Goal: Task Accomplishment & Management: Use online tool/utility

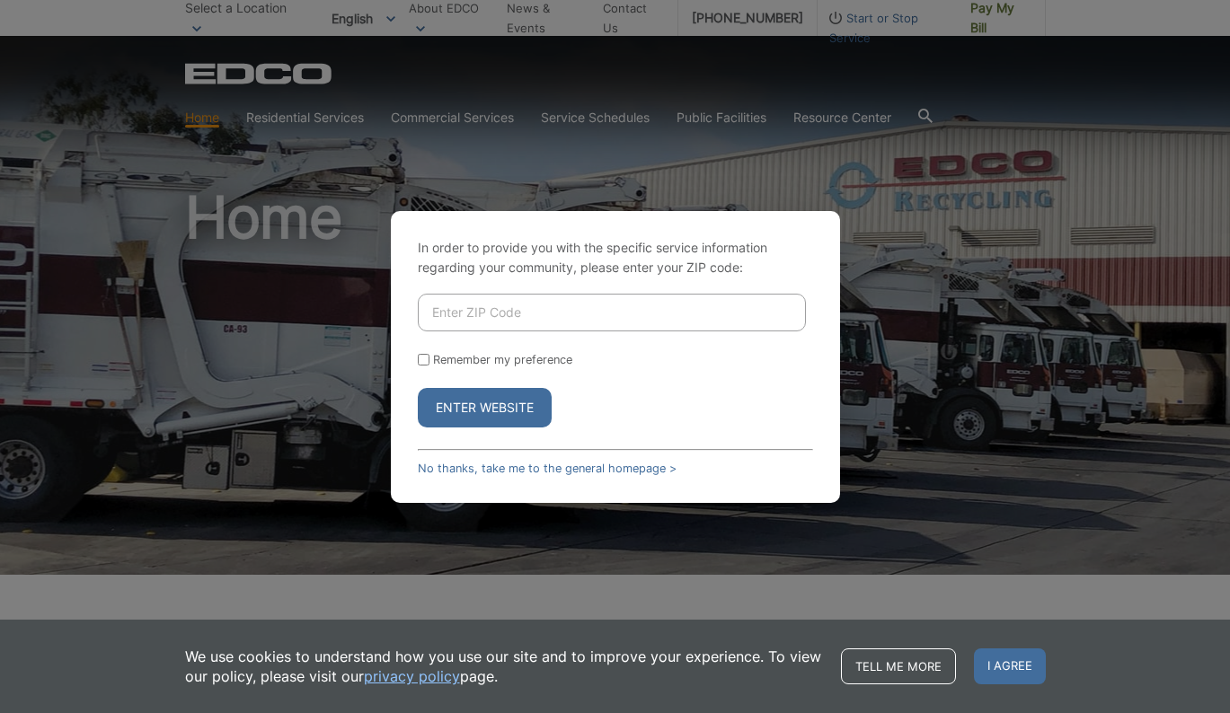
click at [544, 316] on input "Enter ZIP Code" at bounding box center [612, 313] width 388 height 38
type input "92084"
click at [422, 362] on input "Remember my preference" at bounding box center [424, 360] width 12 height 12
checkbox input "true"
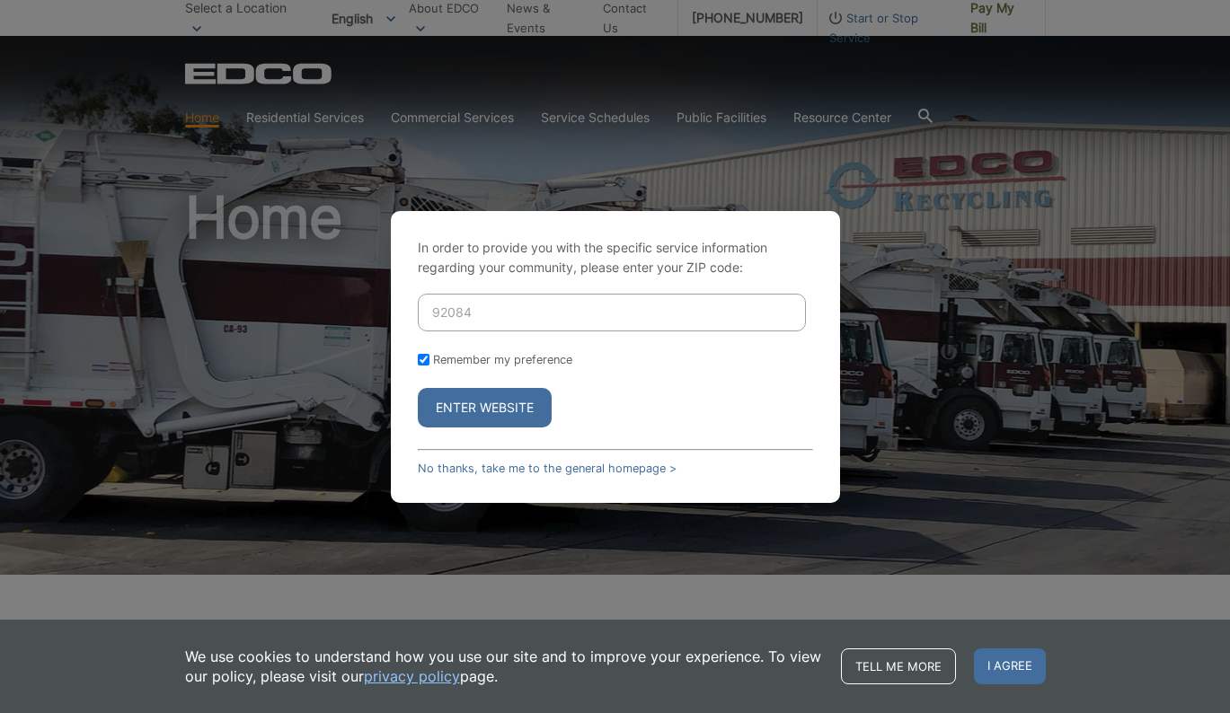
click at [498, 403] on button "Enter Website" at bounding box center [485, 408] width 134 height 40
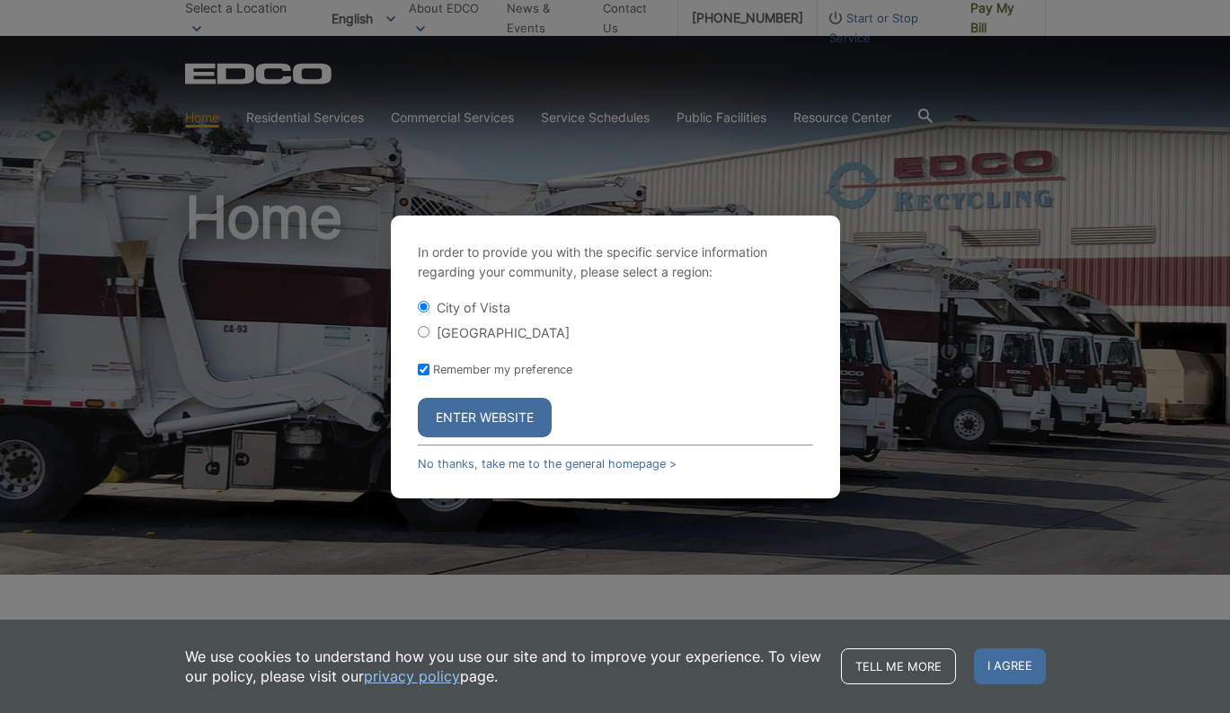
click at [507, 425] on button "Enter Website" at bounding box center [485, 418] width 134 height 40
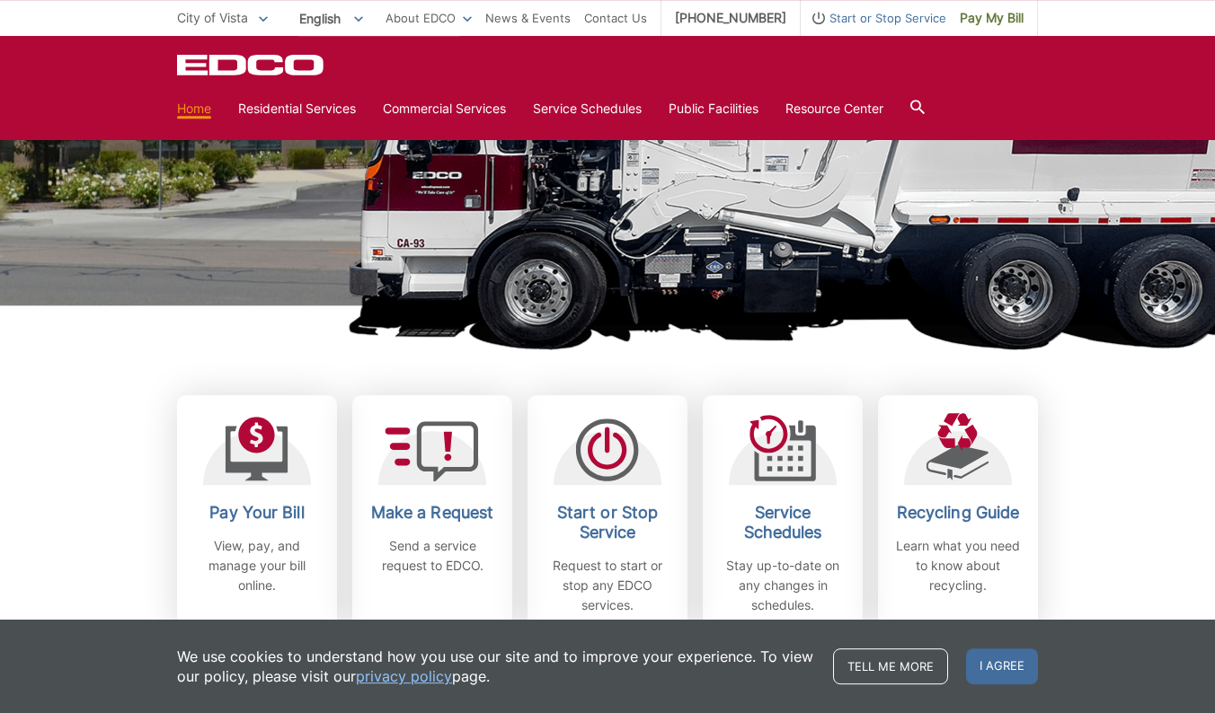
scroll to position [275, 0]
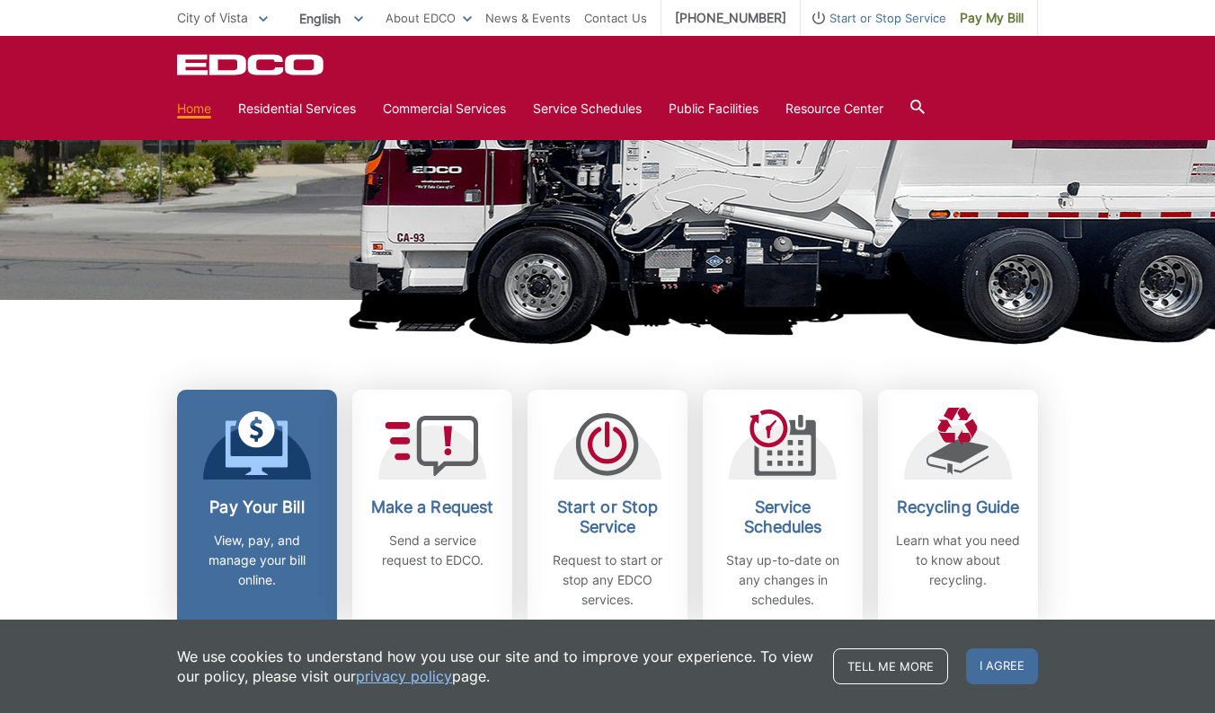
click at [256, 450] on icon at bounding box center [256, 443] width 63 height 65
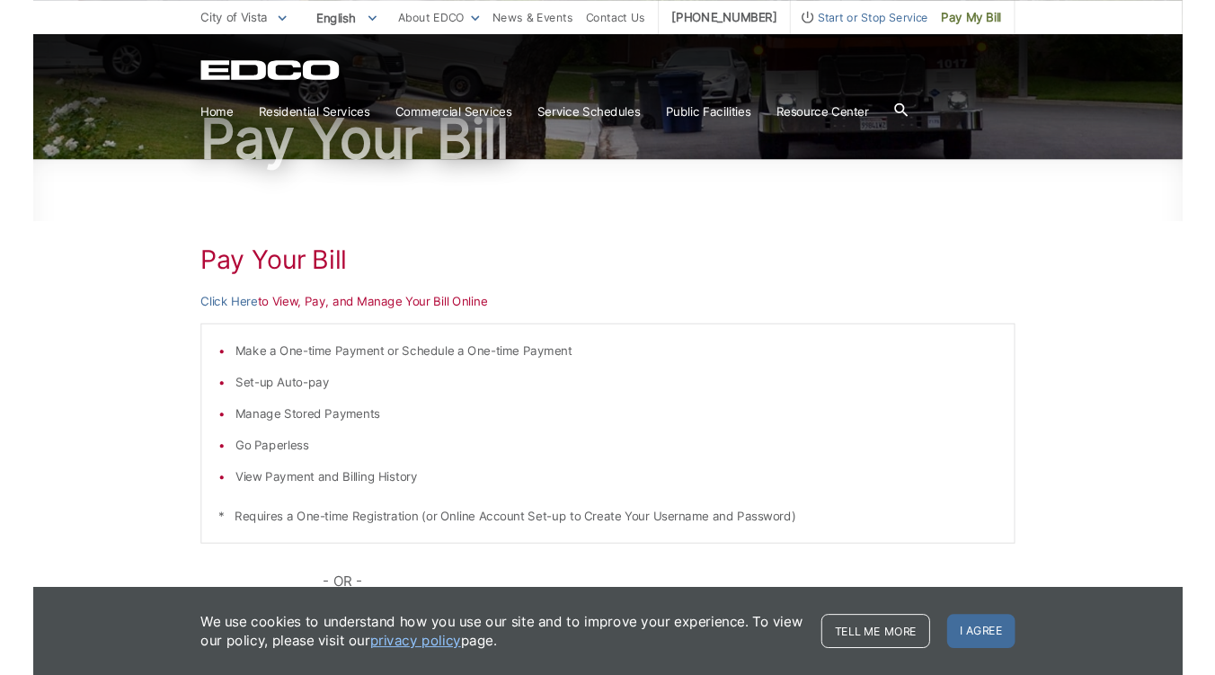
scroll to position [183, 0]
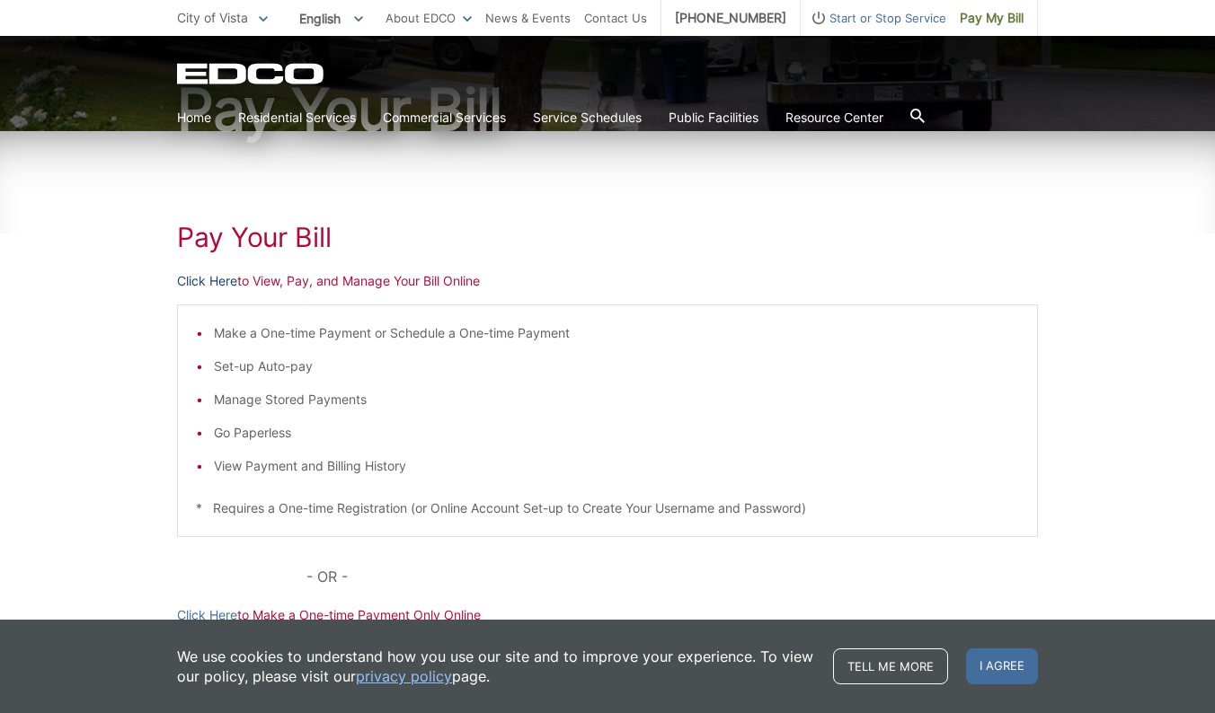
click at [193, 278] on link "Click Here" at bounding box center [207, 281] width 60 height 20
click at [202, 284] on link "Click Here" at bounding box center [207, 281] width 60 height 20
click at [196, 282] on link "Click Here" at bounding box center [207, 281] width 60 height 20
